Goal: Information Seeking & Learning: Check status

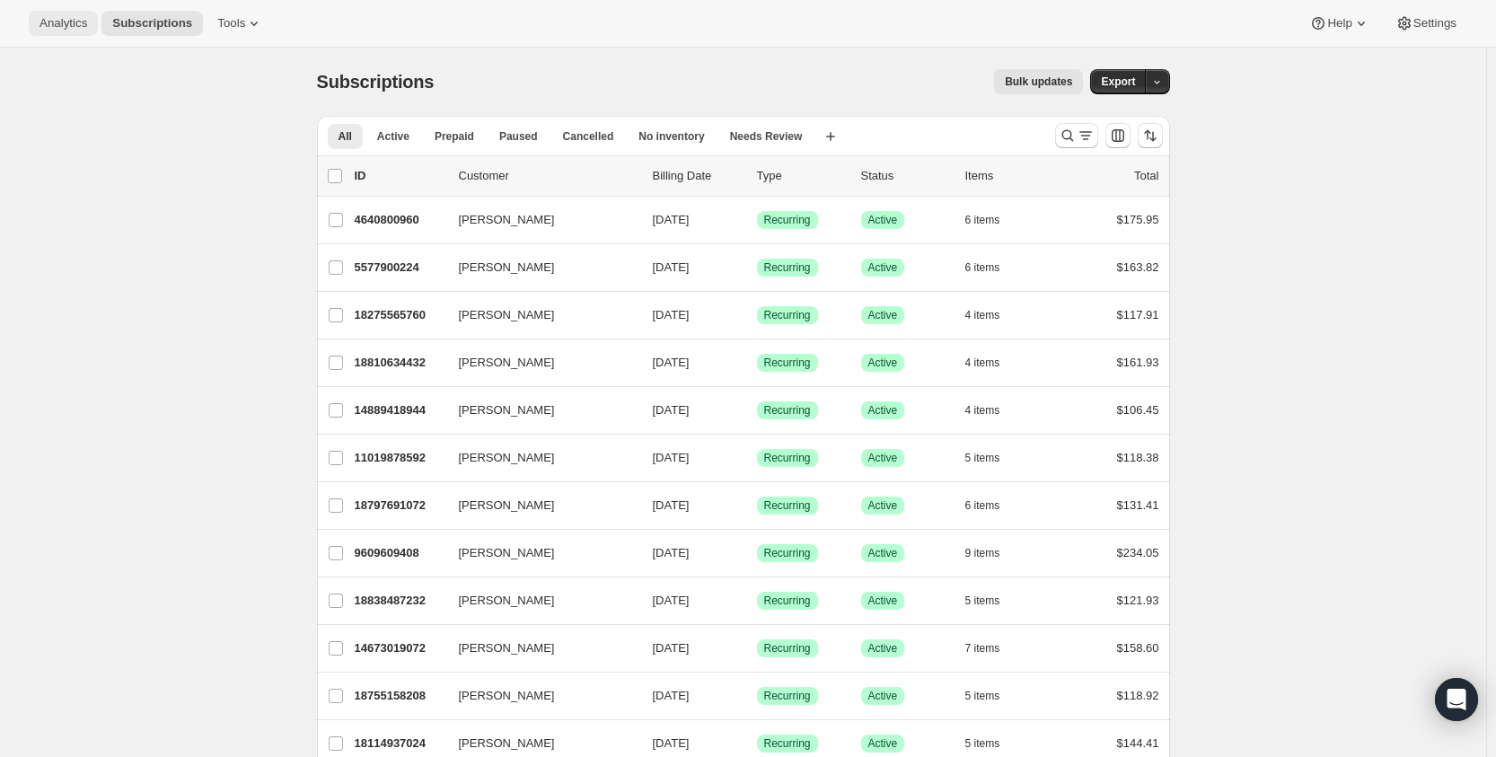
click at [74, 21] on span "Analytics" at bounding box center [64, 23] width 48 height 14
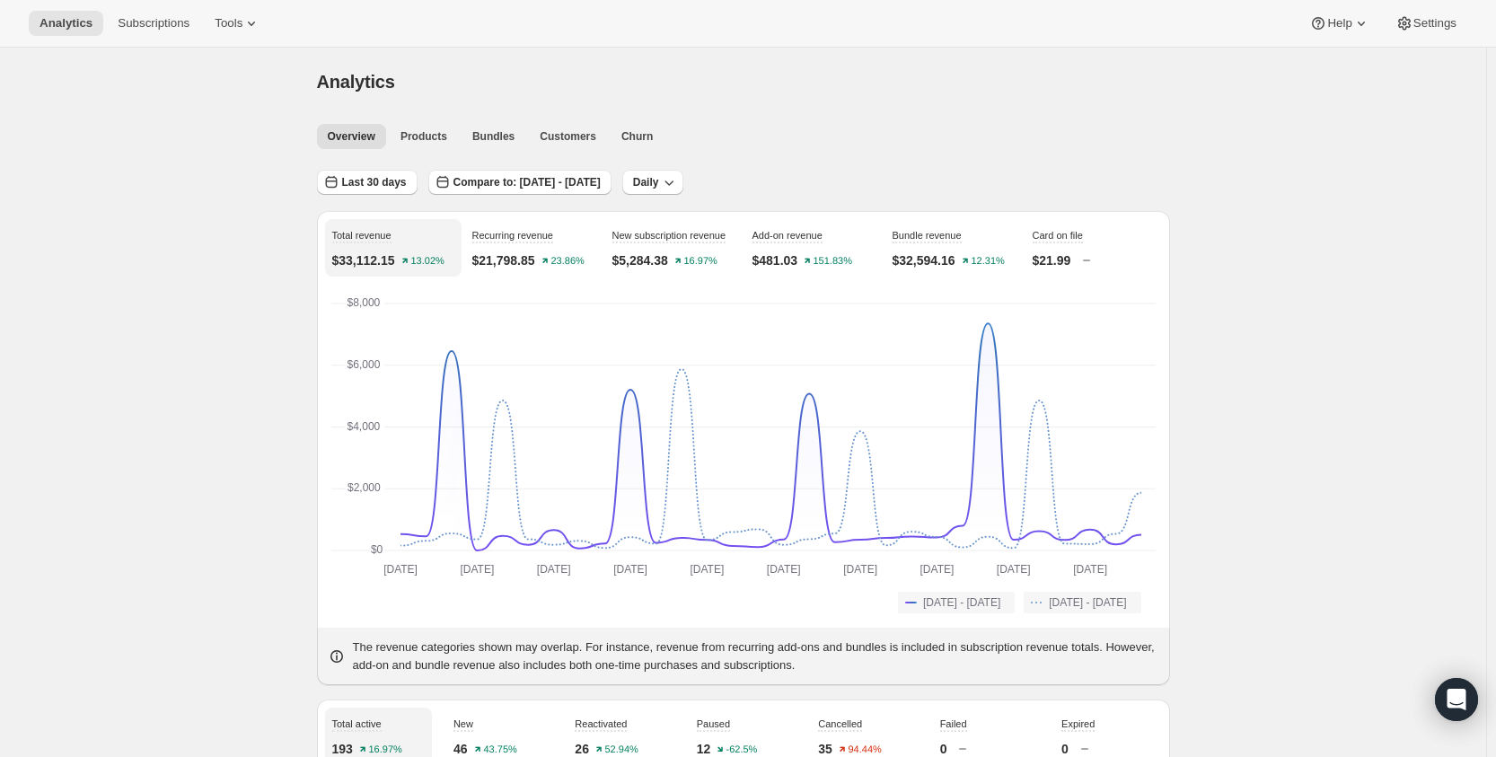
click at [198, 28] on div "Analytics Subscriptions Tools" at bounding box center [150, 23] width 242 height 25
click at [179, 25] on span "Subscriptions" at bounding box center [154, 23] width 72 height 14
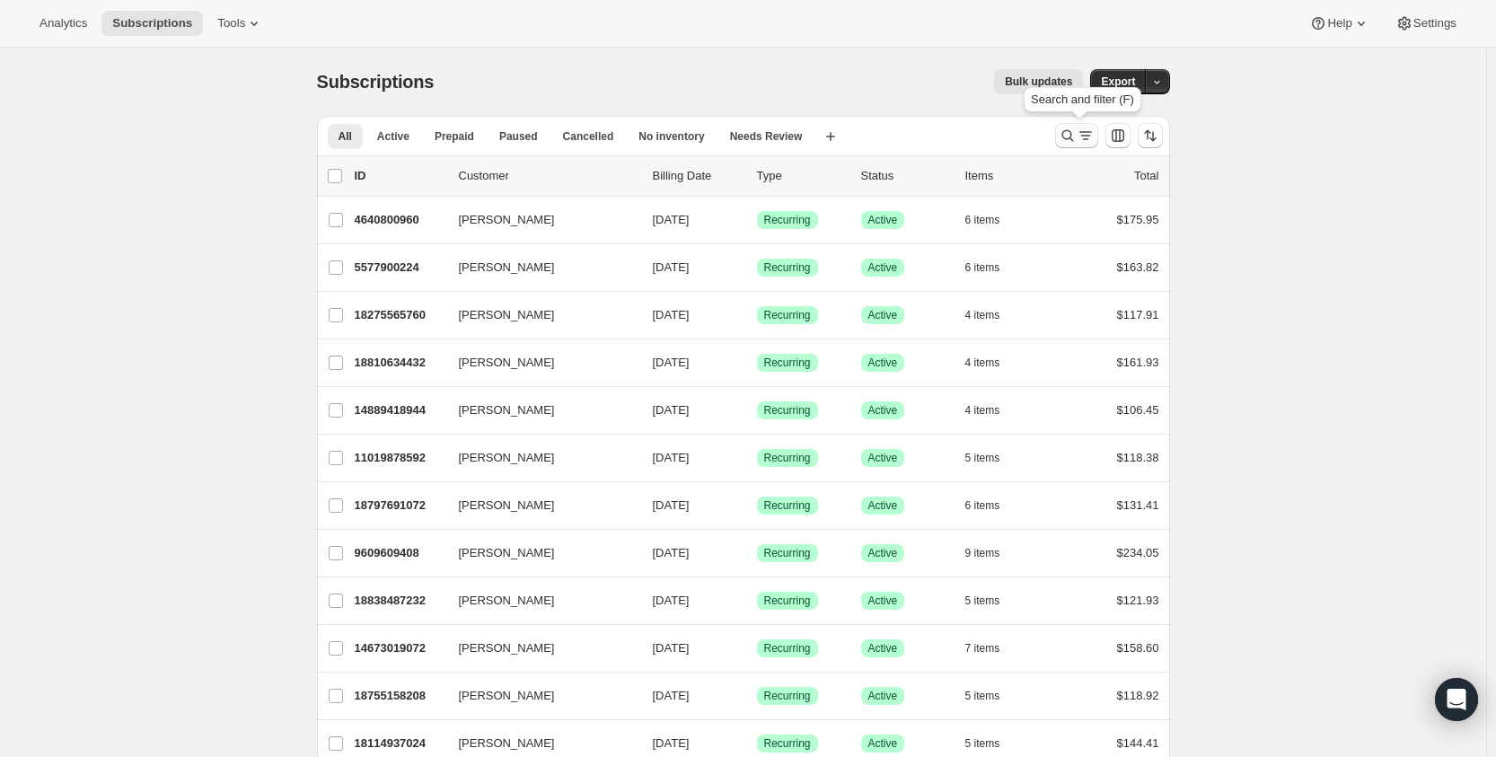
click at [1068, 141] on icon "Search and filter results" at bounding box center [1067, 136] width 18 height 18
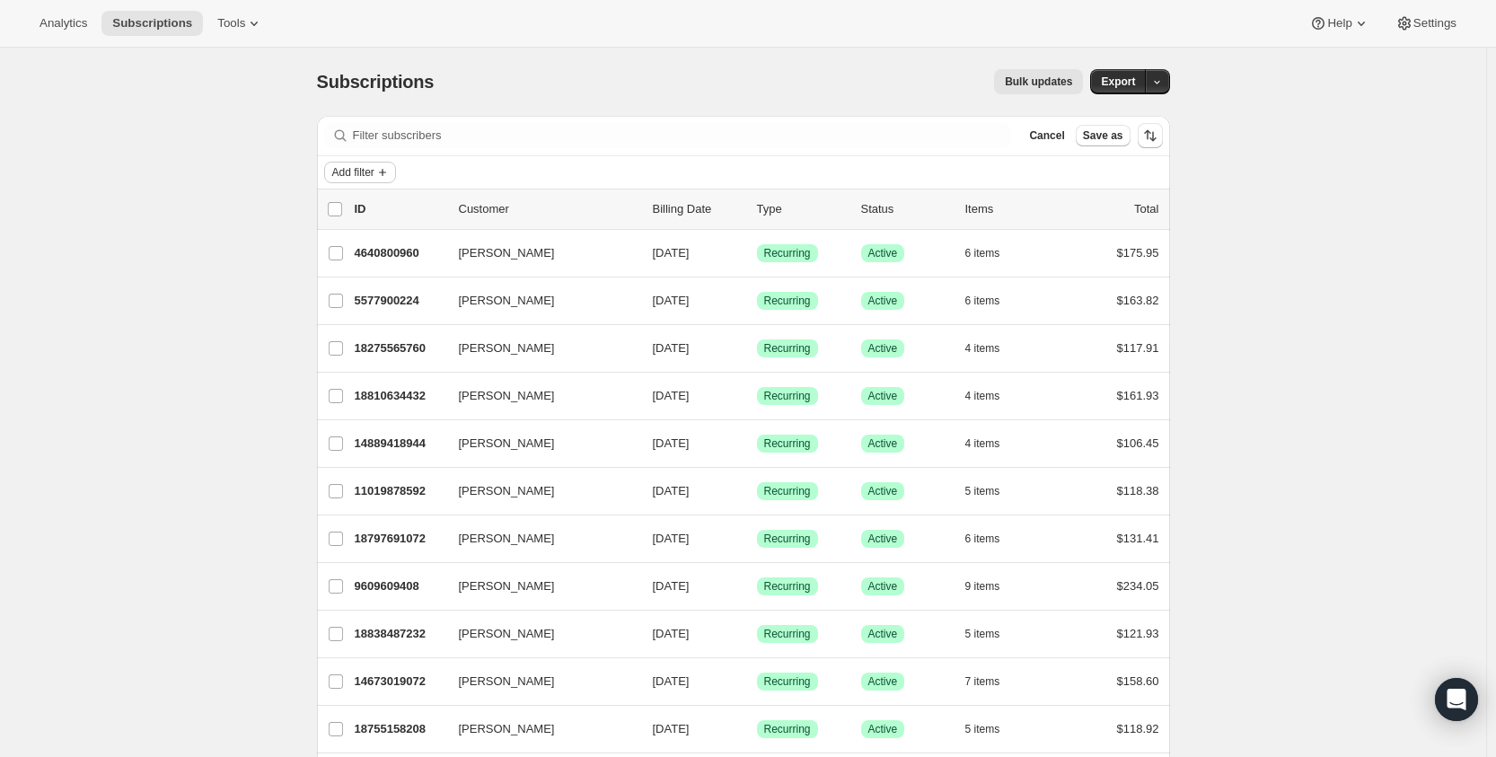
click at [366, 167] on span "Add filter" at bounding box center [353, 172] width 42 height 14
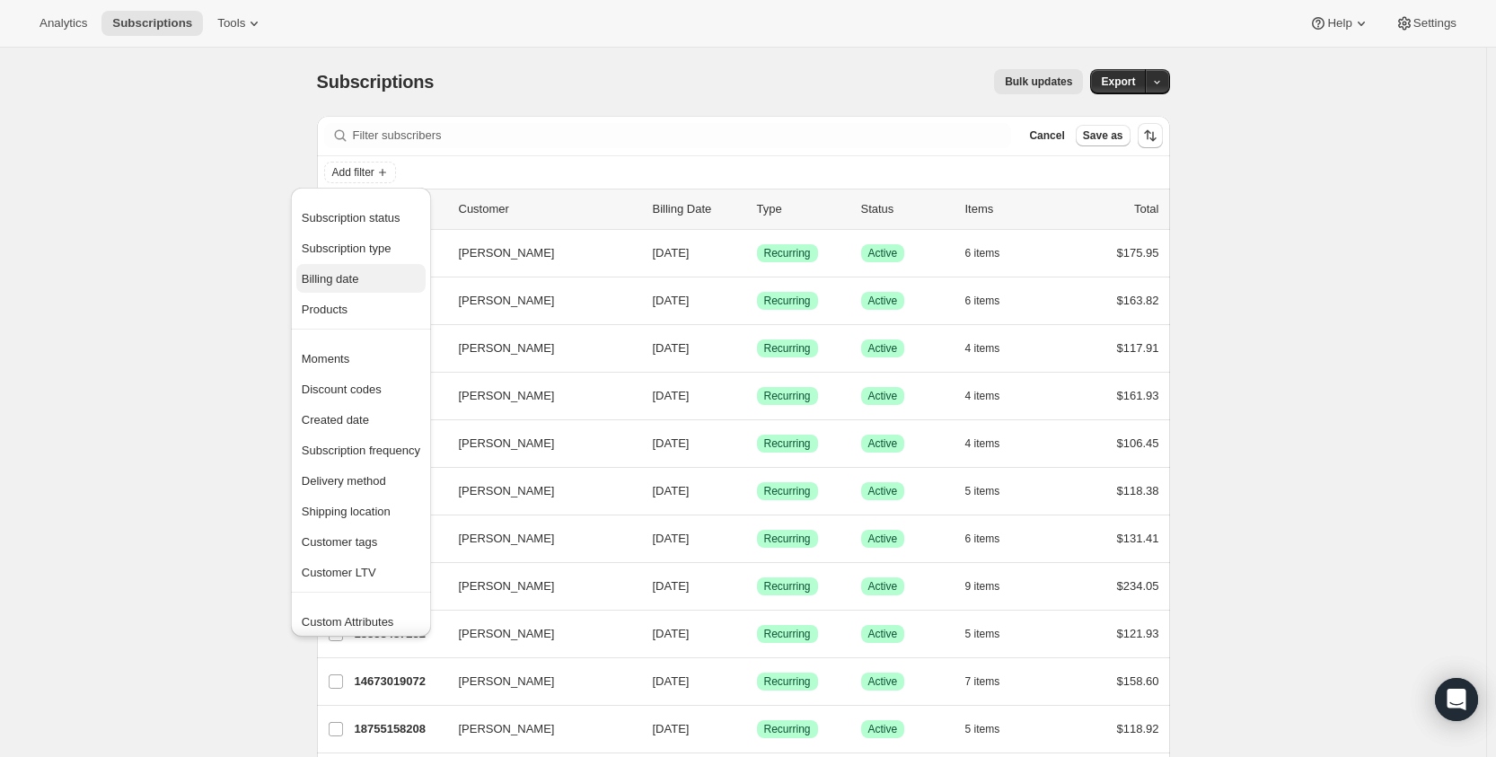
click at [365, 272] on span "Billing date" at bounding box center [361, 279] width 119 height 18
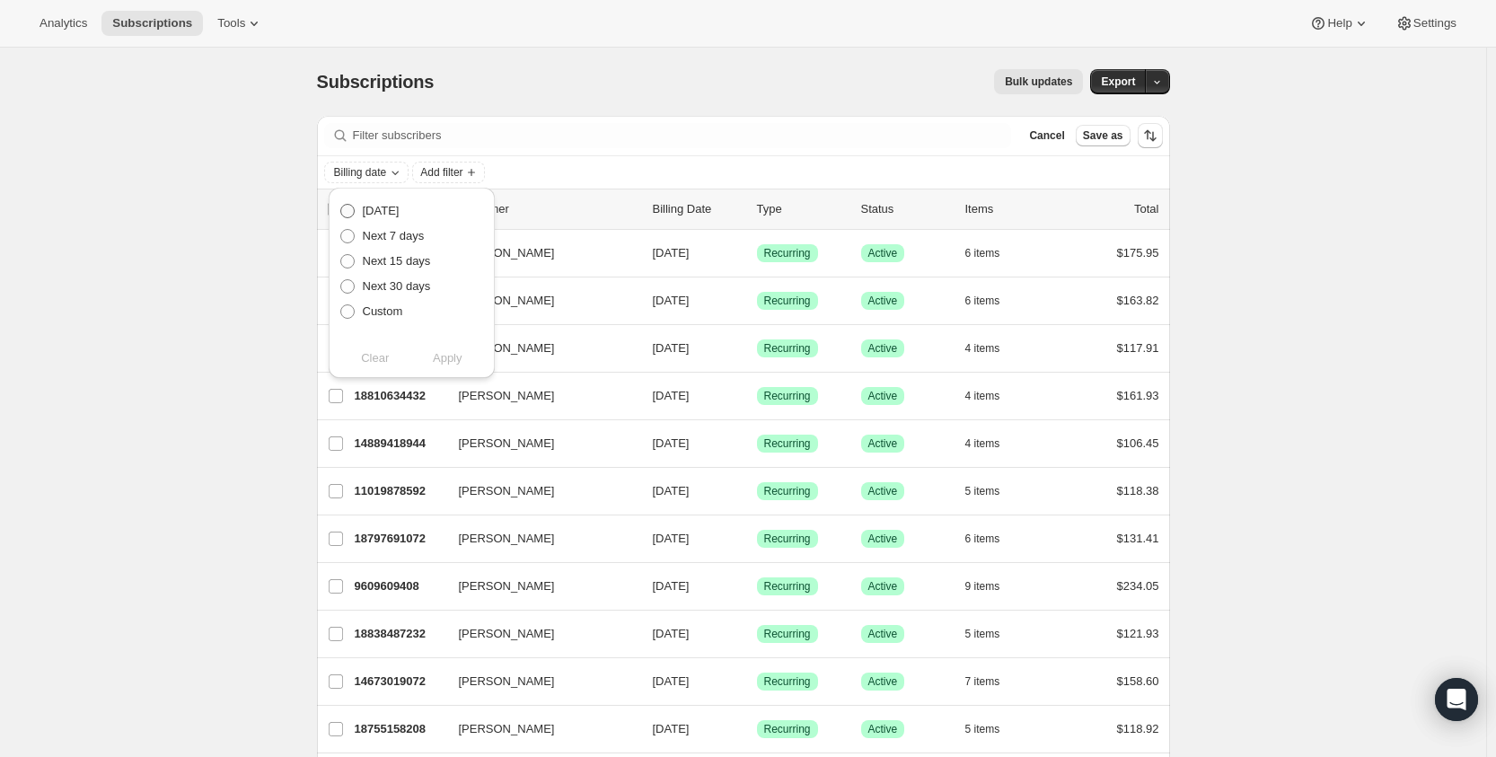
click at [352, 210] on span at bounding box center [347, 211] width 14 height 14
click at [341, 205] on input "[DATE]" at bounding box center [340, 204] width 1 height 1
radio input "true"
click at [463, 362] on button "Apply" at bounding box center [447, 358] width 94 height 29
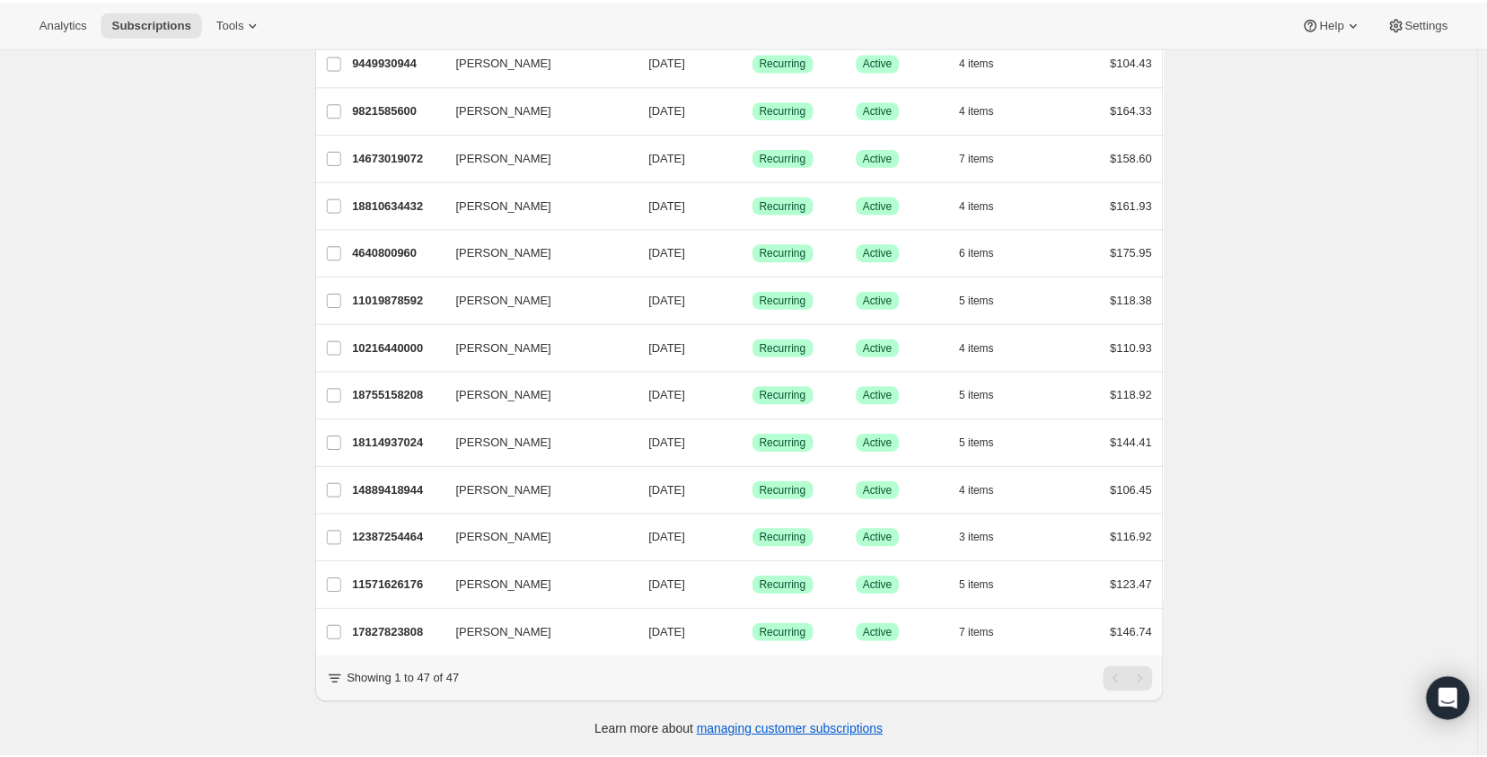
scroll to position [1823, 0]
